Goal: Task Accomplishment & Management: Use online tool/utility

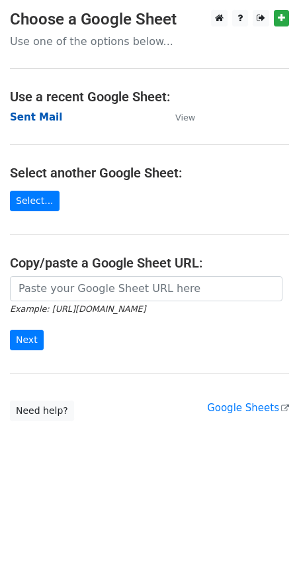
click at [27, 122] on strong "Sent Mail" at bounding box center [36, 117] width 52 height 12
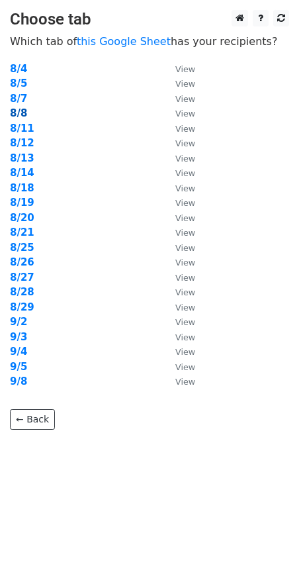
click at [24, 115] on strong "8/8" at bounding box center [18, 113] width 17 height 12
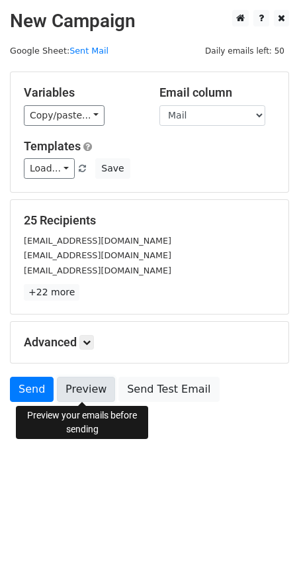
click at [78, 388] on link "Preview" at bounding box center [86, 389] width 58 height 25
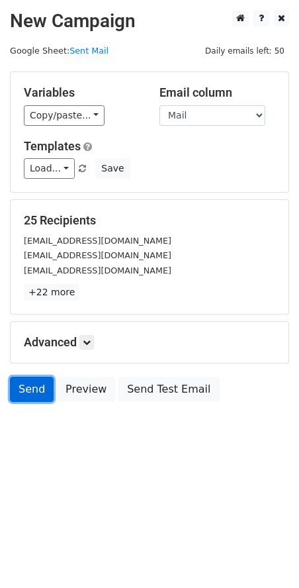
click at [40, 390] on link "Send" at bounding box center [32, 389] width 44 height 25
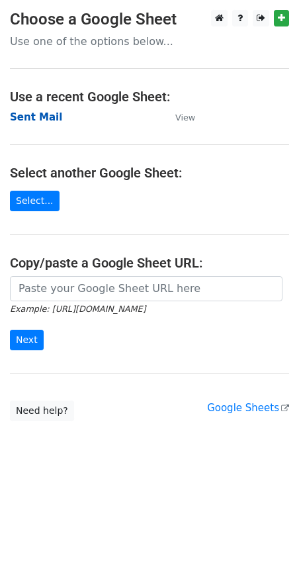
click at [38, 121] on strong "Sent Mail" at bounding box center [36, 117] width 52 height 12
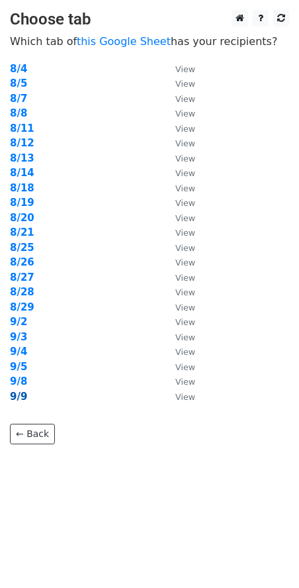
click at [13, 391] on strong "9/9" at bounding box center [18, 397] width 17 height 12
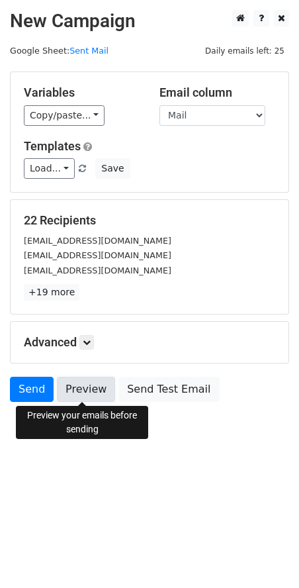
click at [74, 384] on link "Preview" at bounding box center [86, 389] width 58 height 25
click at [91, 387] on link "Preview" at bounding box center [86, 389] width 58 height 25
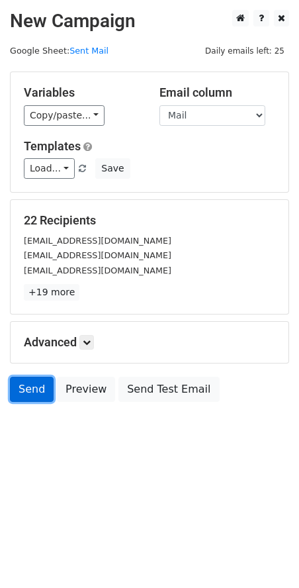
click at [40, 385] on link "Send" at bounding box center [32, 389] width 44 height 25
